Goal: Task Accomplishment & Management: Complete application form

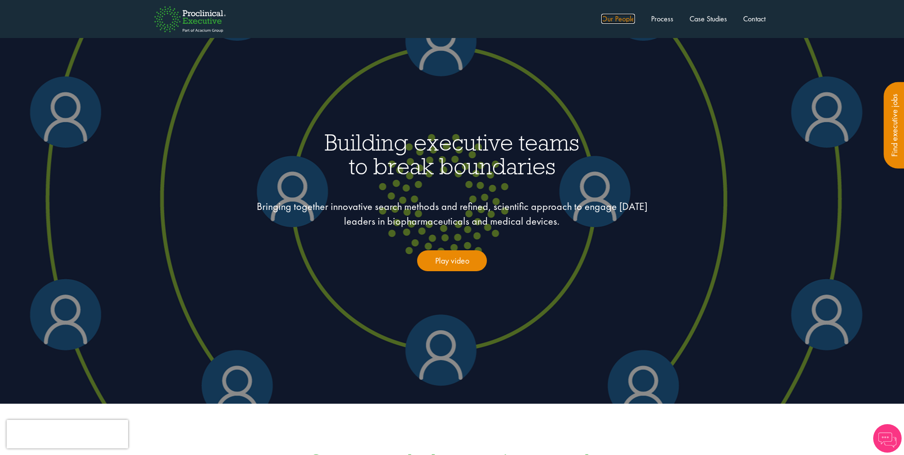
click at [623, 19] on link "Our People" at bounding box center [618, 19] width 34 height 10
click at [622, 19] on link "Our People" at bounding box center [618, 19] width 34 height 10
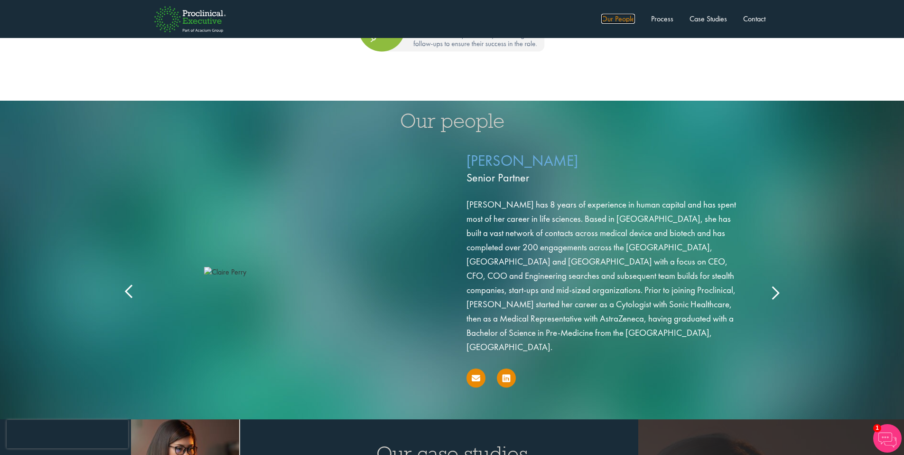
scroll to position [1520, 0]
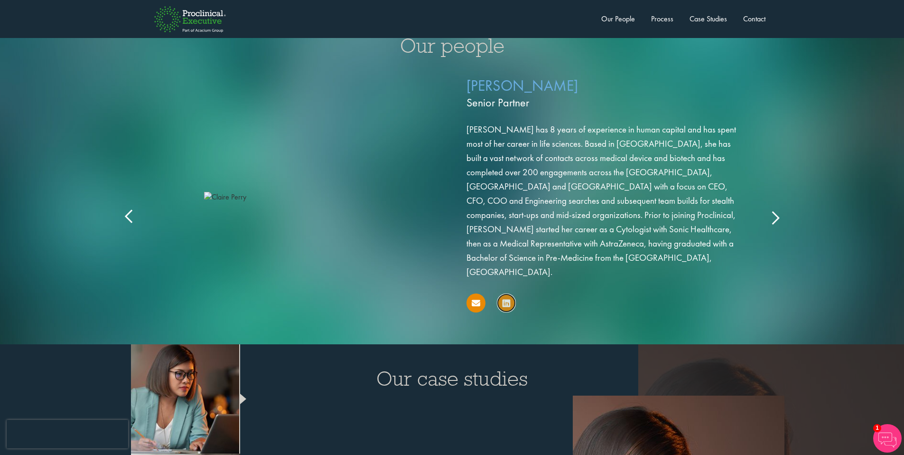
click at [509, 299] on icon at bounding box center [507, 303] width 8 height 9
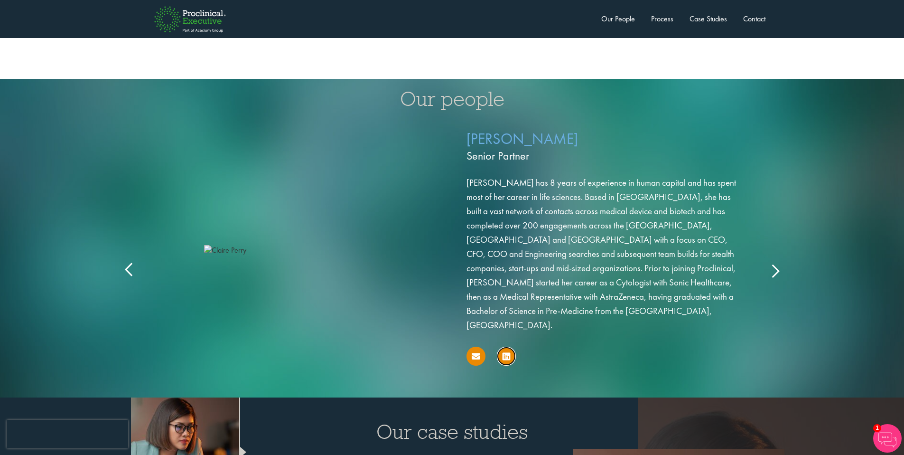
scroll to position [1466, 0]
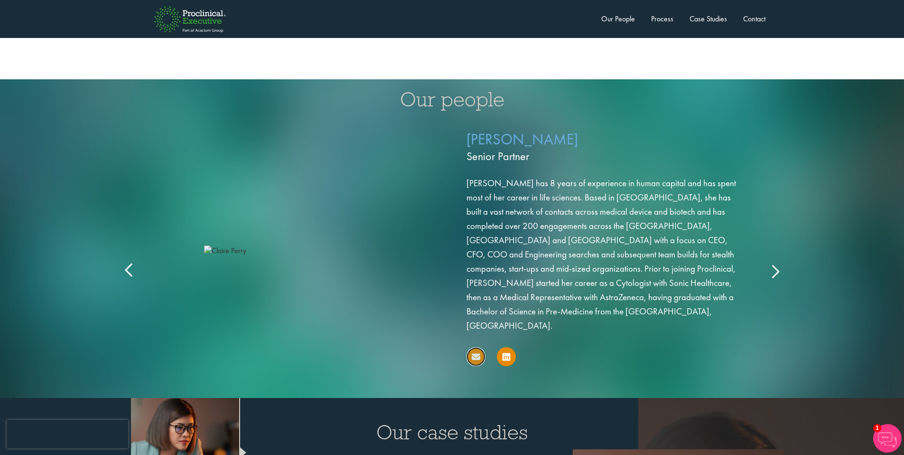
click at [477, 352] on icon at bounding box center [476, 356] width 9 height 9
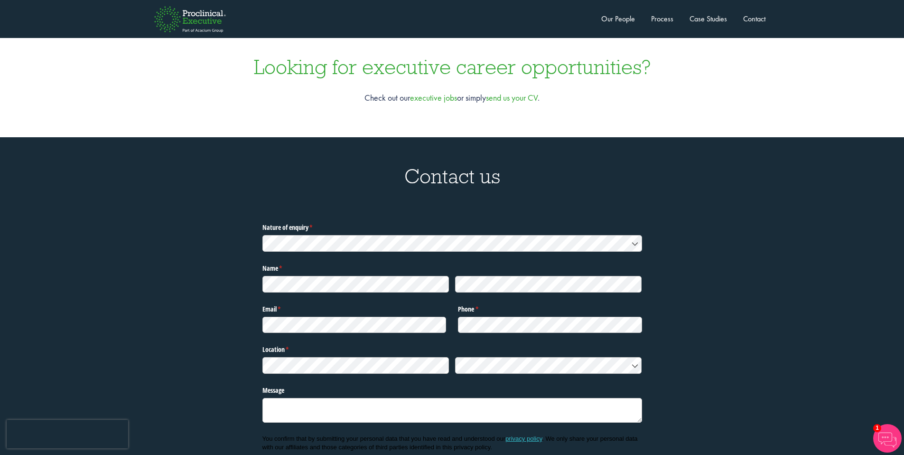
scroll to position [3035, 0]
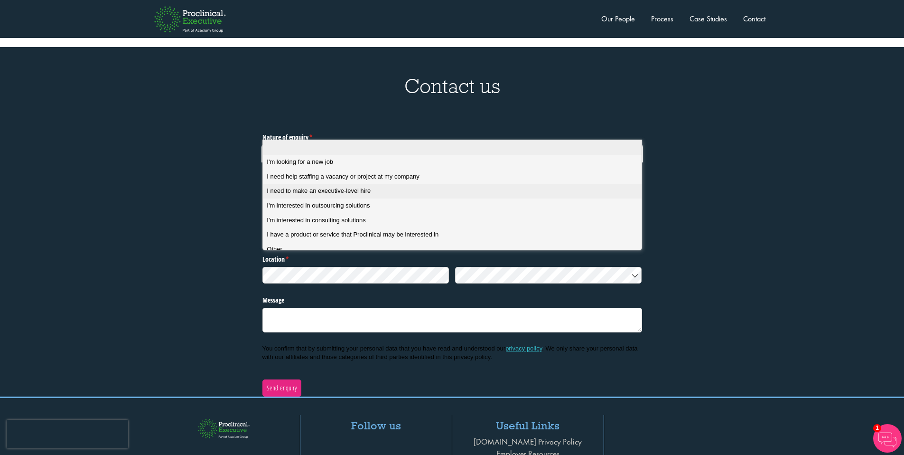
click at [391, 190] on div "I need to make an executive-level hire" at bounding box center [456, 191] width 378 height 9
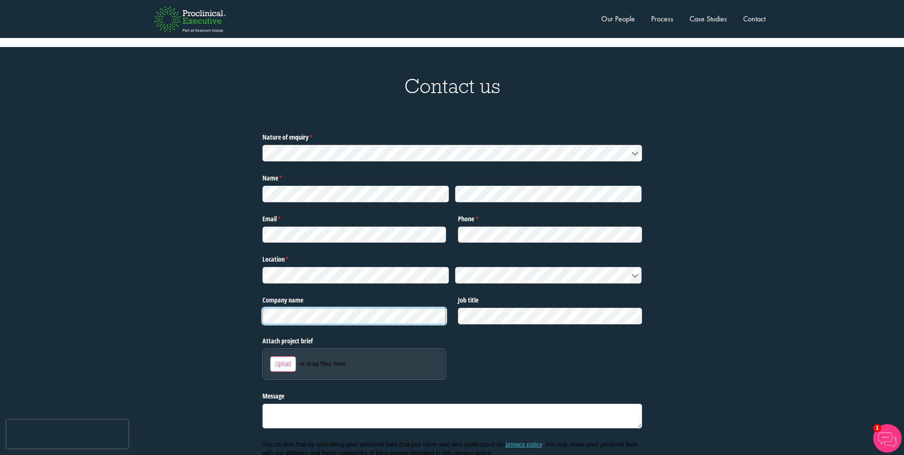
click at [261, 292] on div "Nature of enquiry * (required) Name * (required) Email * (required) Phone * (re…" at bounding box center [452, 311] width 890 height 363
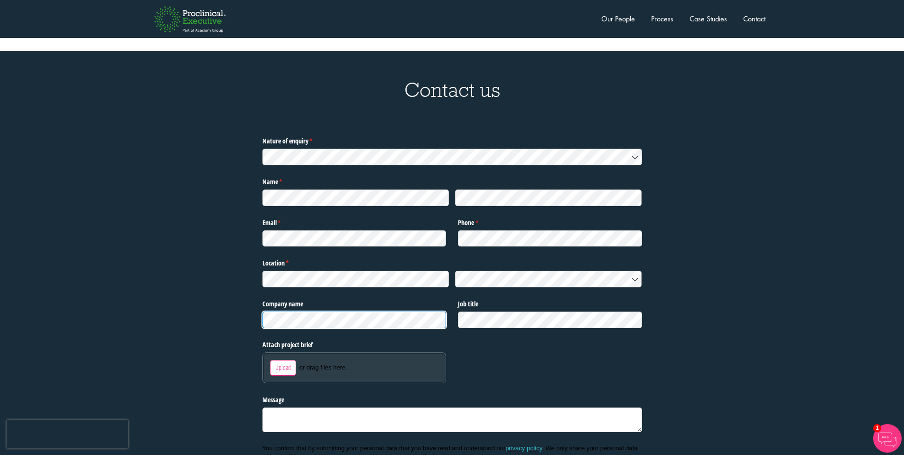
scroll to position [3028, 0]
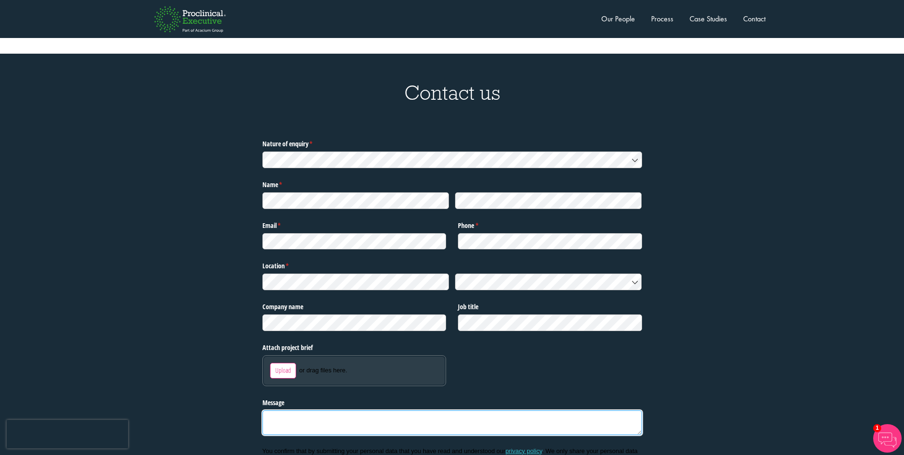
click at [326, 410] on textarea "Message" at bounding box center [453, 422] width 380 height 25
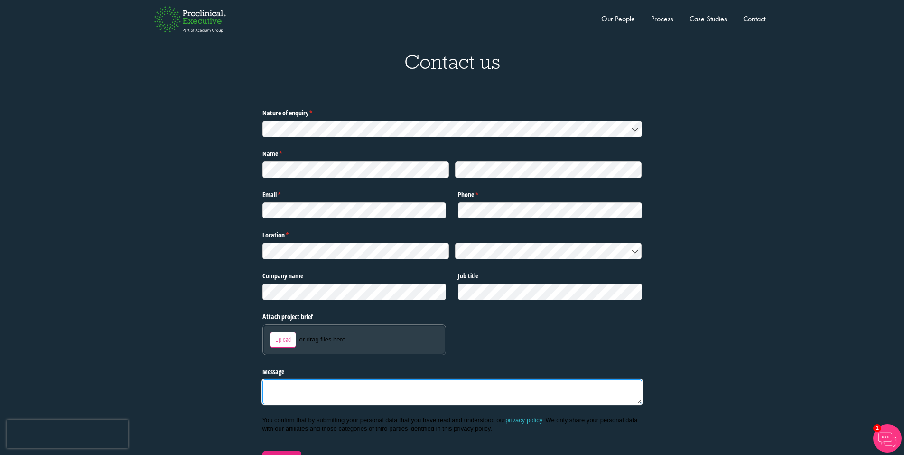
scroll to position [3076, 0]
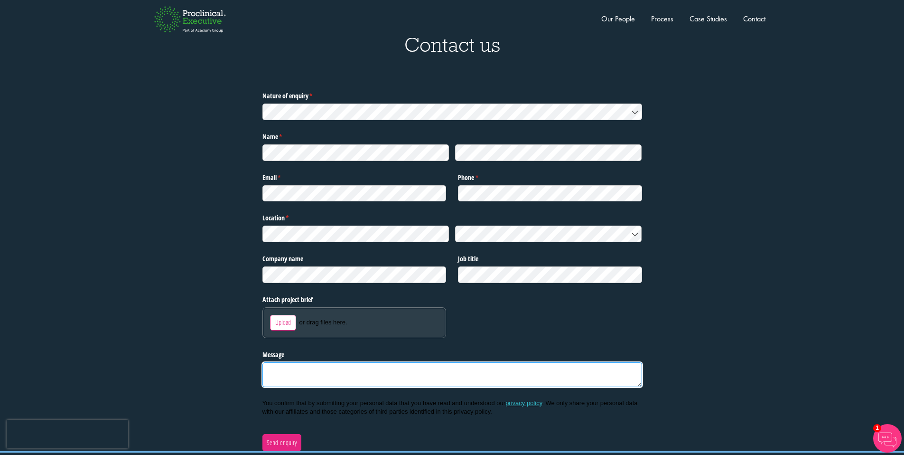
paste textarea "Hi, Team Bench! Hope you are all well. Would like to set a call to explore a po…"
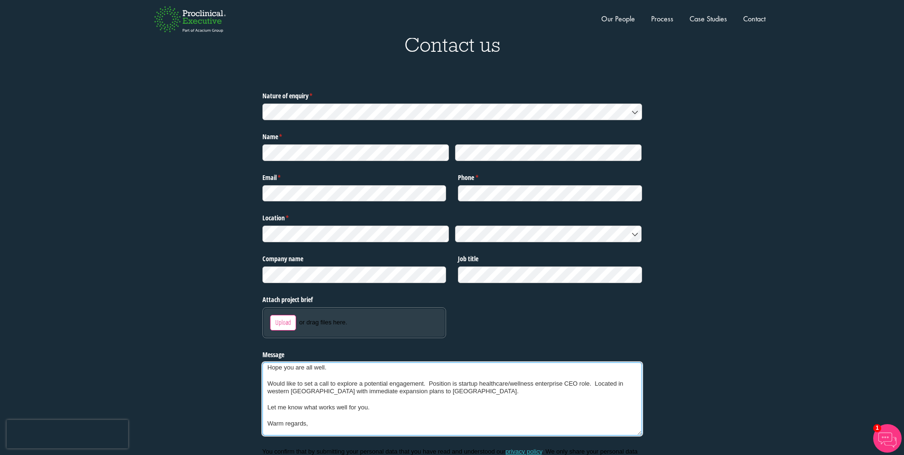
scroll to position [0, 0]
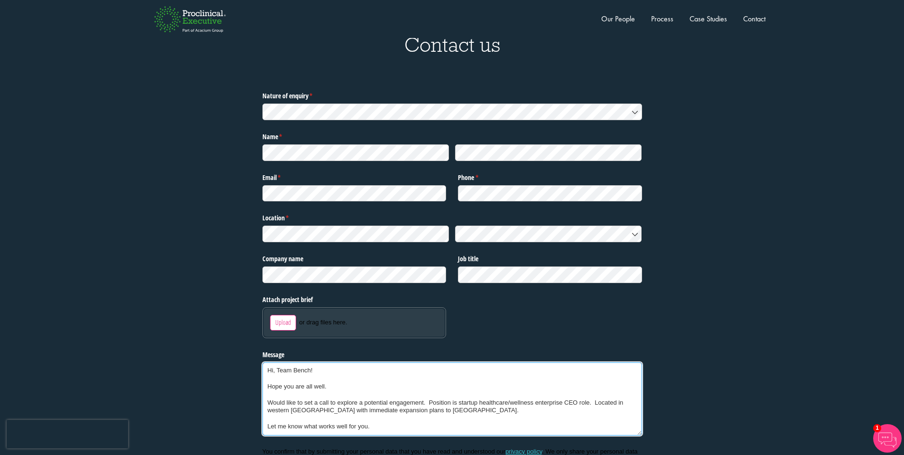
drag, startPoint x: 277, startPoint y: 349, endPoint x: 311, endPoint y: 346, distance: 34.3
click at [311, 362] on textarea "Hi, Team Bench! Hope you are all well. Would like to set a call to explore a po…" at bounding box center [453, 398] width 380 height 73
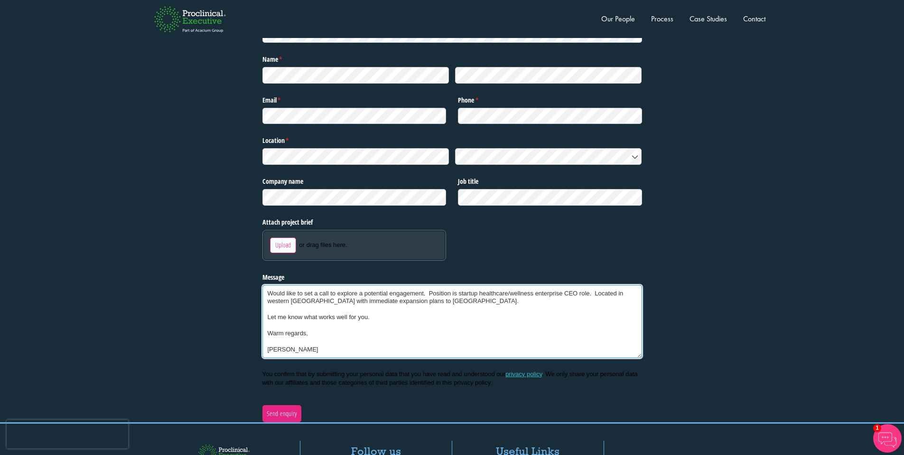
scroll to position [3161, 0]
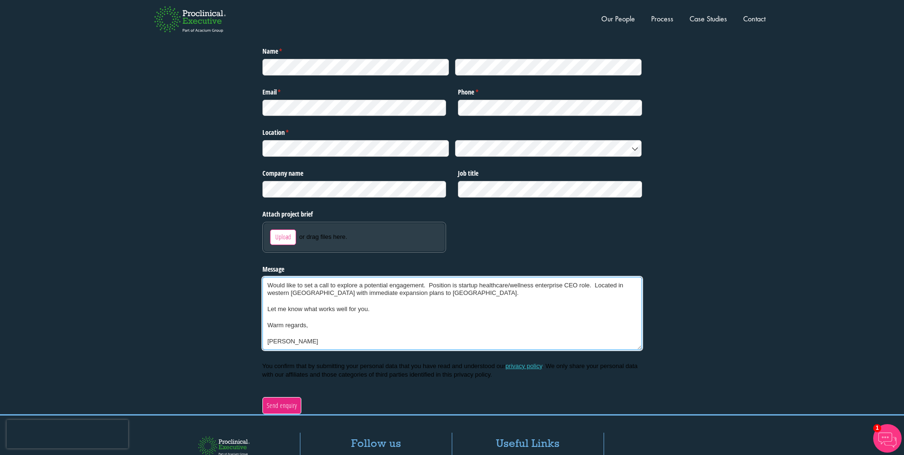
type textarea "Hi, [PERSON_NAME]! Hope you are all well. Would like to set a call to explore a…"
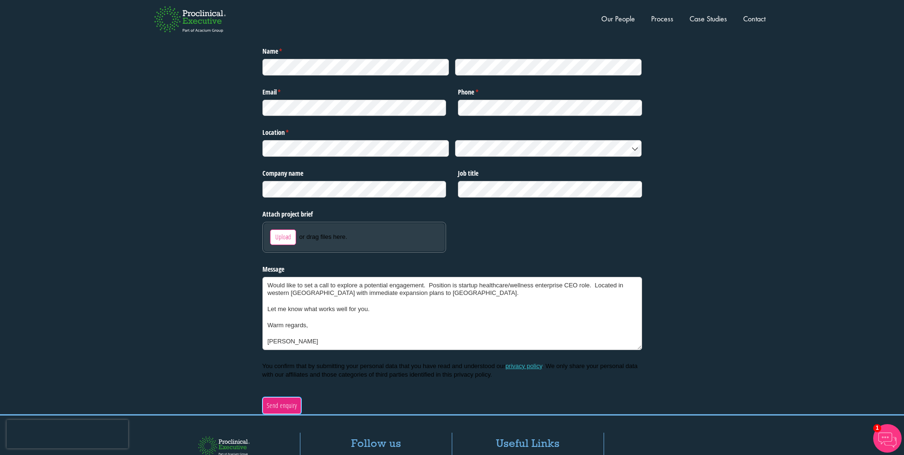
click at [277, 400] on span "Send enquiry" at bounding box center [281, 405] width 31 height 10
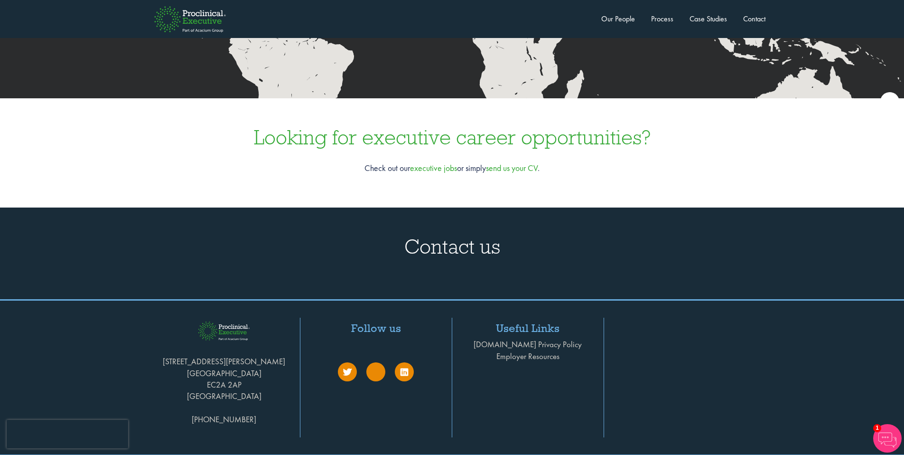
scroll to position [2866, 0]
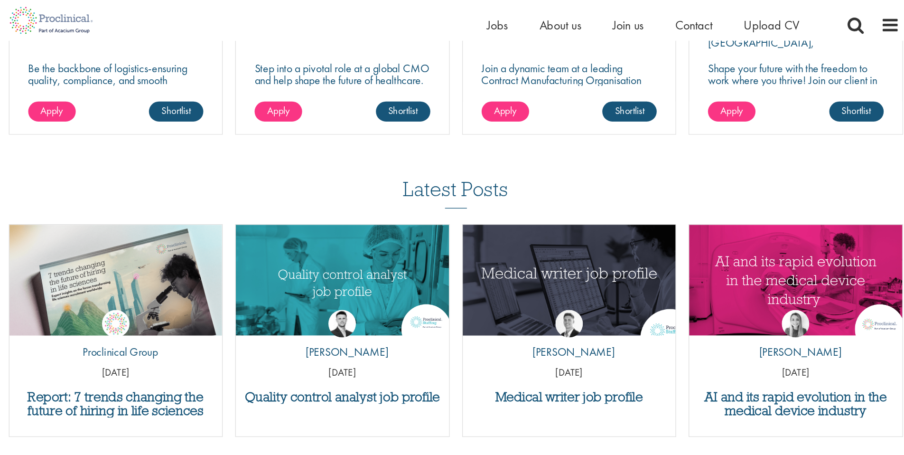
scroll to position [296, 0]
